Goal: Navigation & Orientation: Find specific page/section

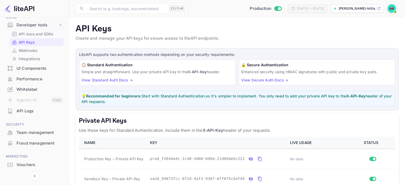
scroll to position [104, 0]
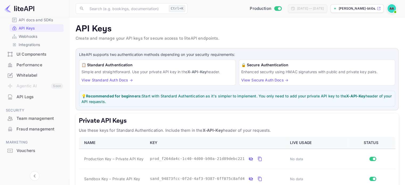
click at [32, 67] on div "Performance" at bounding box center [40, 65] width 47 height 6
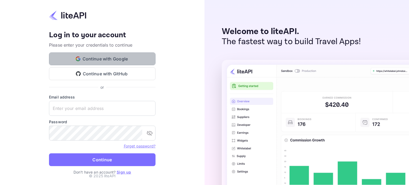
click at [109, 59] on button "Continue with Google" at bounding box center [102, 58] width 107 height 13
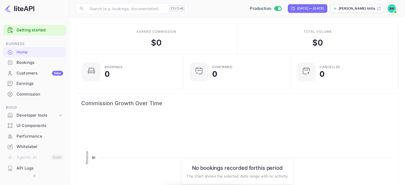
scroll to position [82, 100]
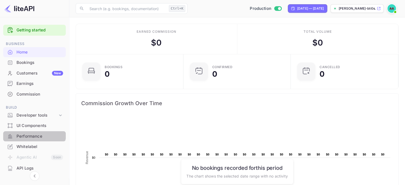
click at [29, 132] on div "Performance" at bounding box center [34, 136] width 63 height 10
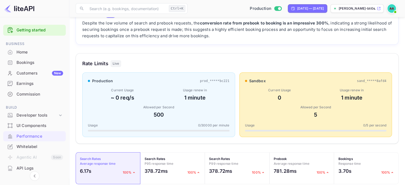
scroll to position [17, 0]
